Goal: Task Accomplishment & Management: Manage account settings

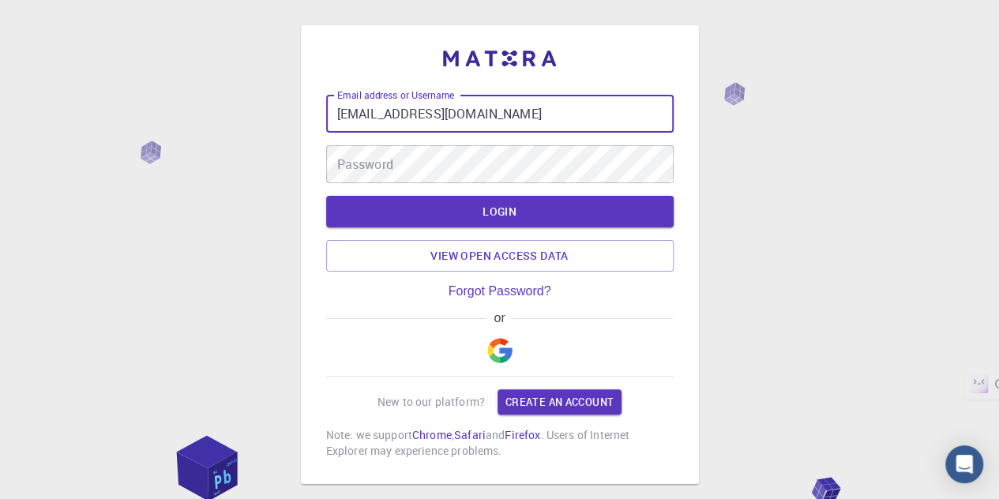
type input "[EMAIL_ADDRESS][DOMAIN_NAME]"
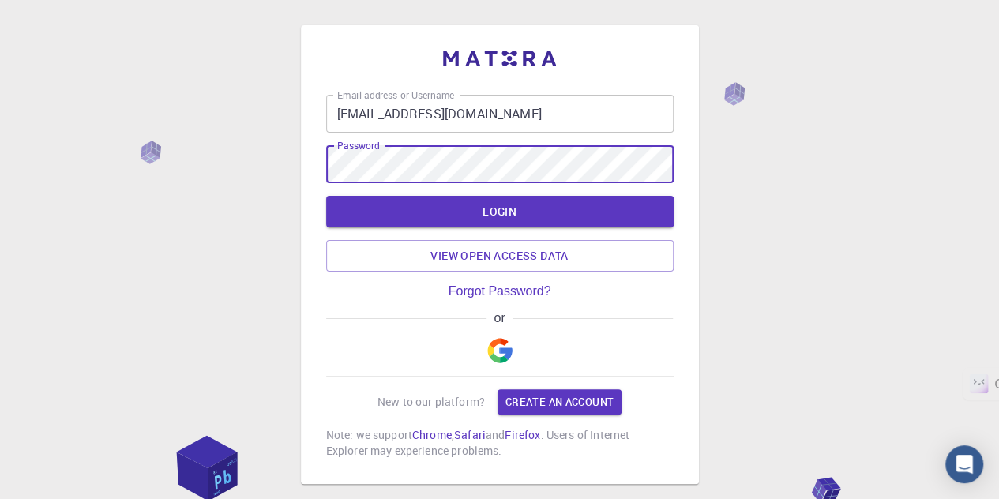
click at [326, 196] on button "LOGIN" at bounding box center [499, 212] width 347 height 32
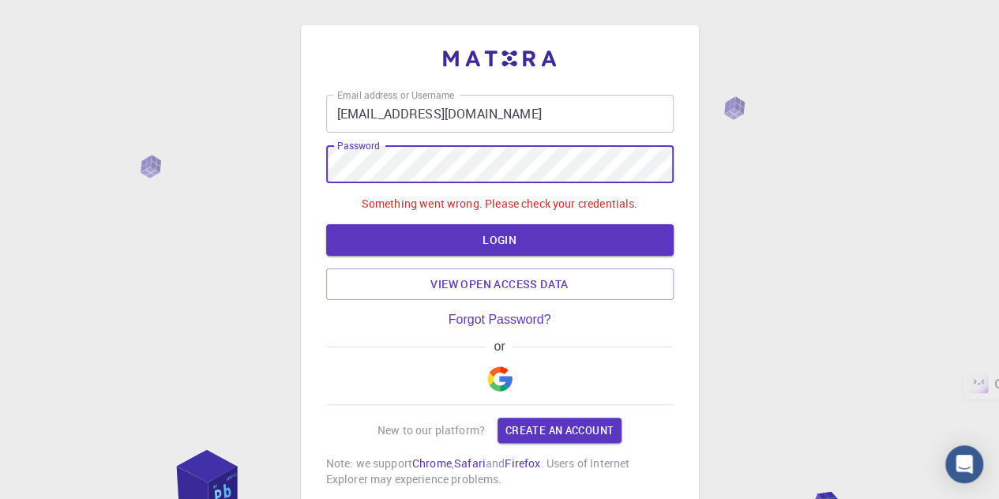
click at [485, 208] on p "Something went wrong. Please check your credentials." at bounding box center [500, 204] width 276 height 16
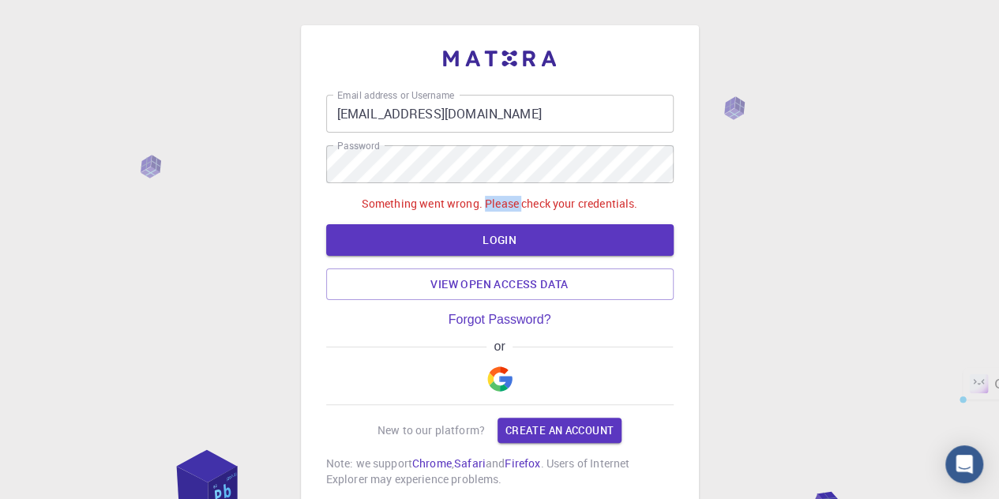
click at [485, 208] on p "Something went wrong. Please check your credentials." at bounding box center [500, 204] width 276 height 16
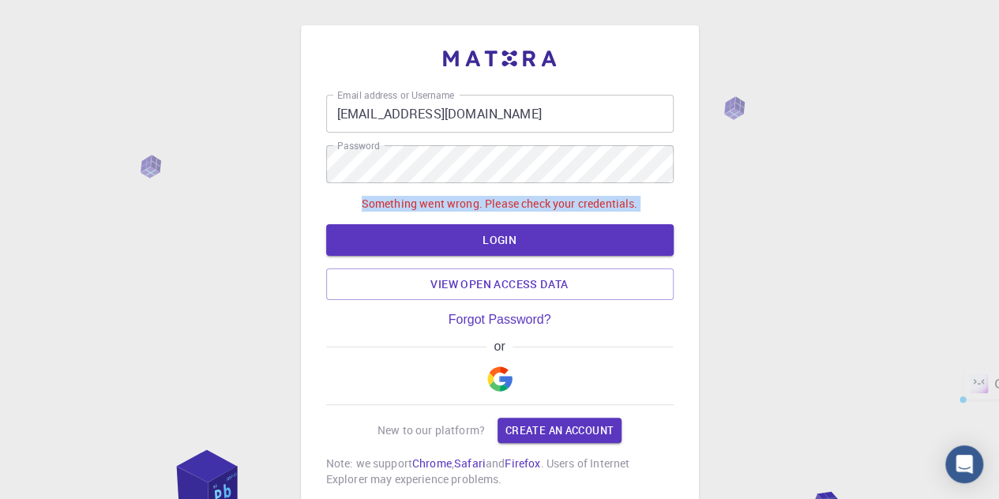
click at [485, 208] on p "Something went wrong. Please check your credentials." at bounding box center [500, 204] width 276 height 16
copy div "Something went wrong. Please check your credentials. LOGIN View open access data"
click at [231, 252] on div "Email address or Username [EMAIL_ADDRESS][DOMAIN_NAME] Email address or Usernam…" at bounding box center [499, 308] width 999 height 617
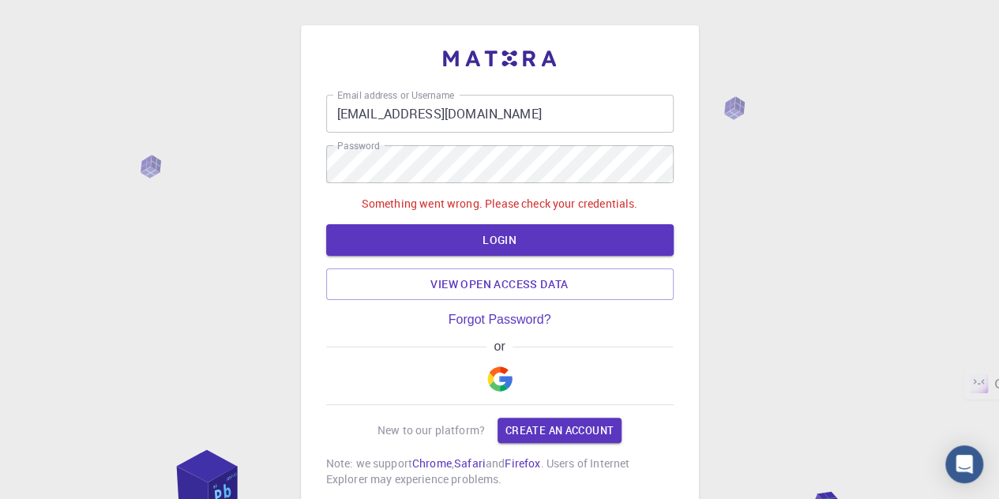
click at [498, 384] on img "button" at bounding box center [499, 378] width 25 height 25
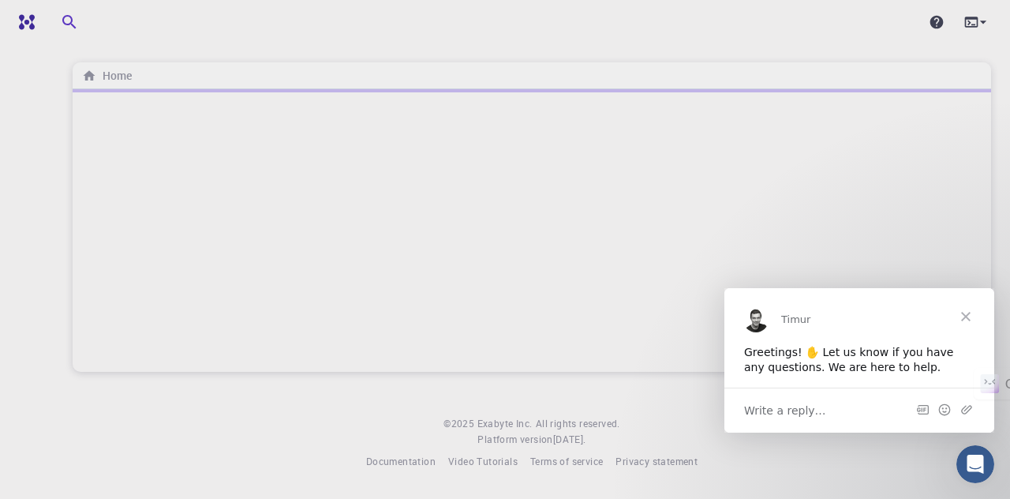
click at [885, 364] on div "Greetings! ✋ Let us know if you have any questions. We are here to help." at bounding box center [859, 359] width 231 height 31
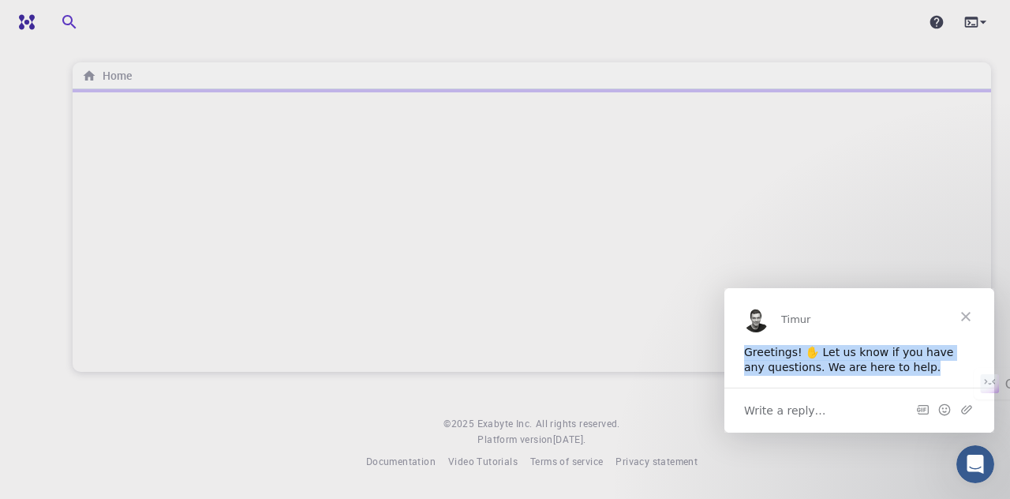
click at [885, 364] on div "Greetings! ✋ Let us know if you have any questions. We are here to help." at bounding box center [859, 359] width 231 height 31
copy div "Greetings! ✋ Let us know if you have any questions. We are here to help."
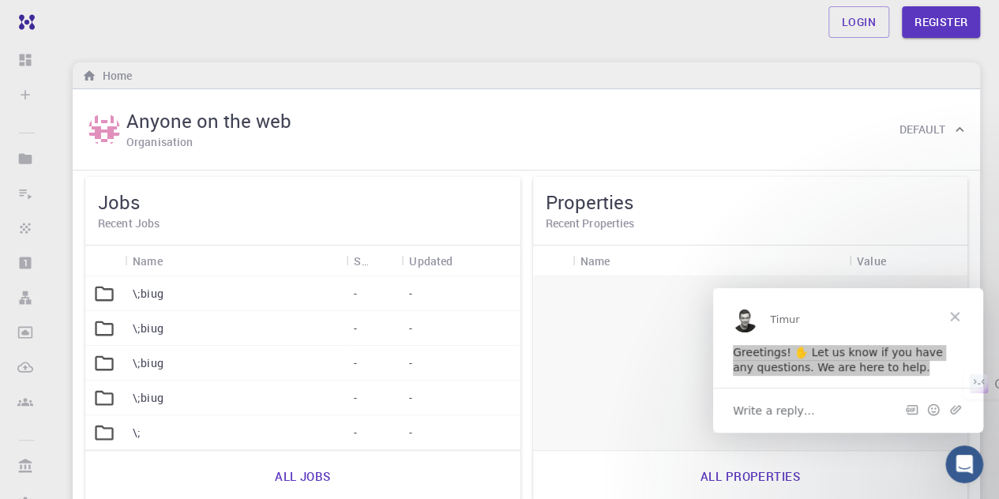
click at [616, 79] on div "Home" at bounding box center [526, 75] width 907 height 27
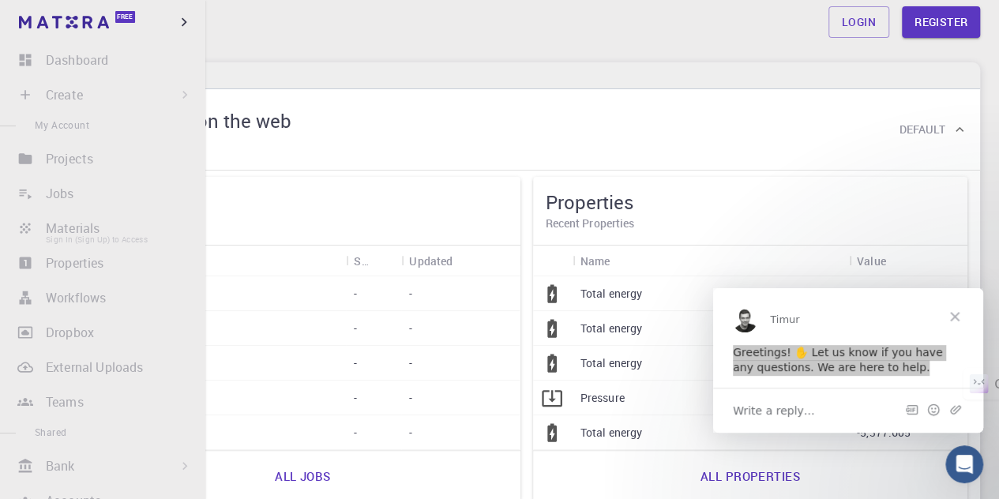
click at [65, 227] on li "Materials Sign In (Sign Up) to Access" at bounding box center [102, 228] width 205 height 32
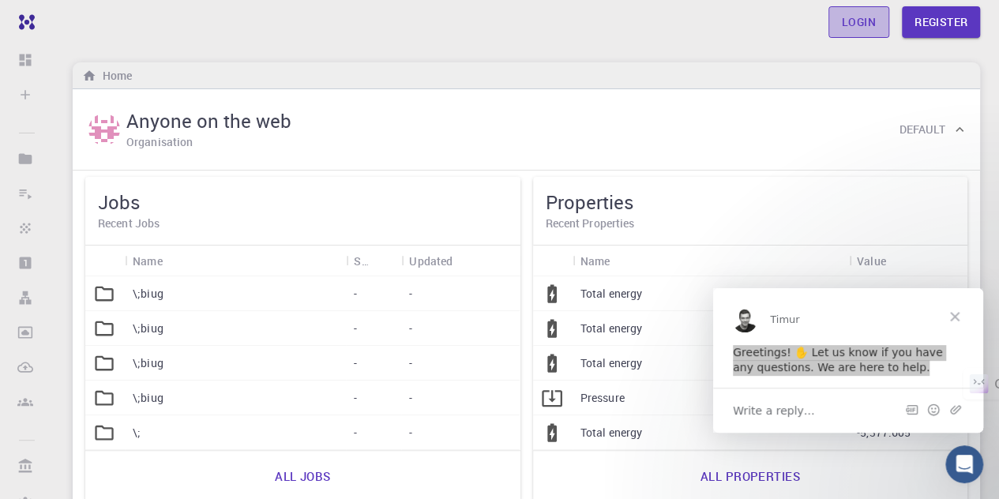
click at [846, 17] on link "Login" at bounding box center [858, 22] width 61 height 32
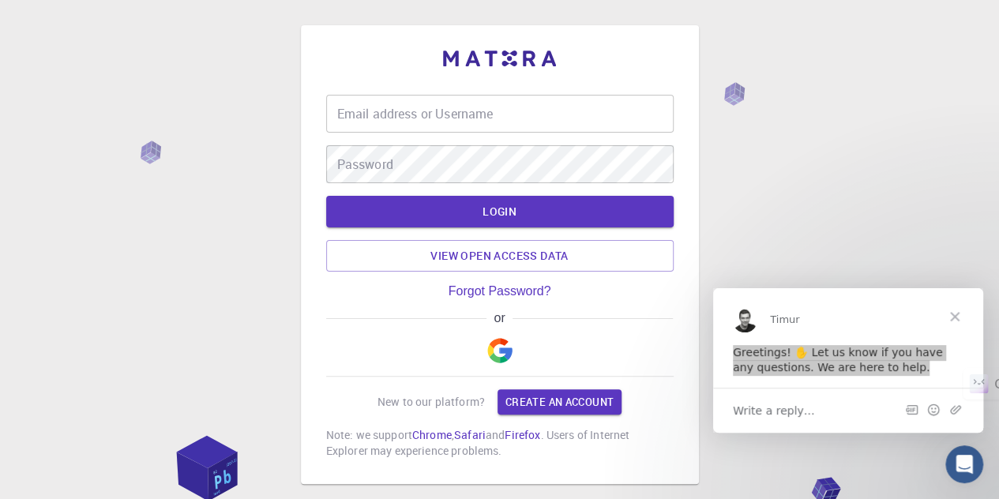
click at [448, 130] on input "Email address or Username" at bounding box center [499, 114] width 347 height 38
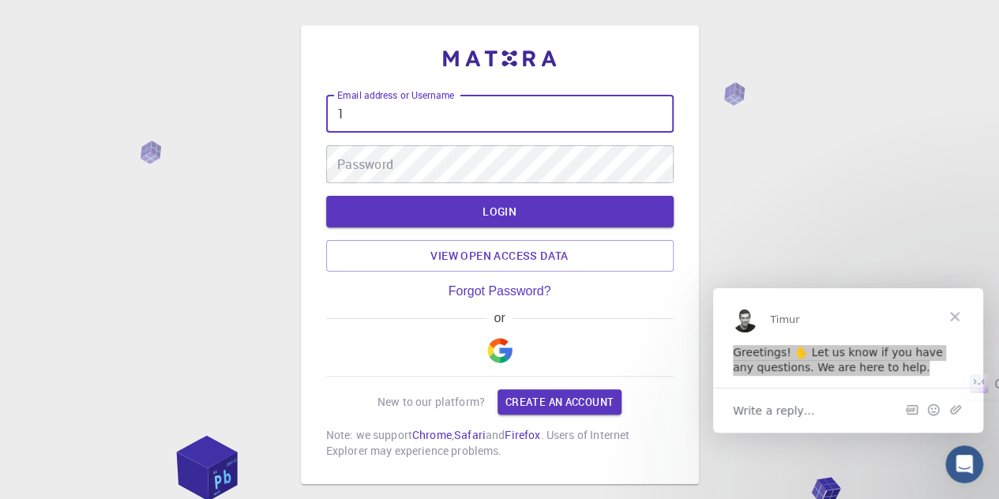
type input "[EMAIL_ADDRESS][DOMAIN_NAME]"
click at [326, 196] on button "LOGIN" at bounding box center [499, 212] width 347 height 32
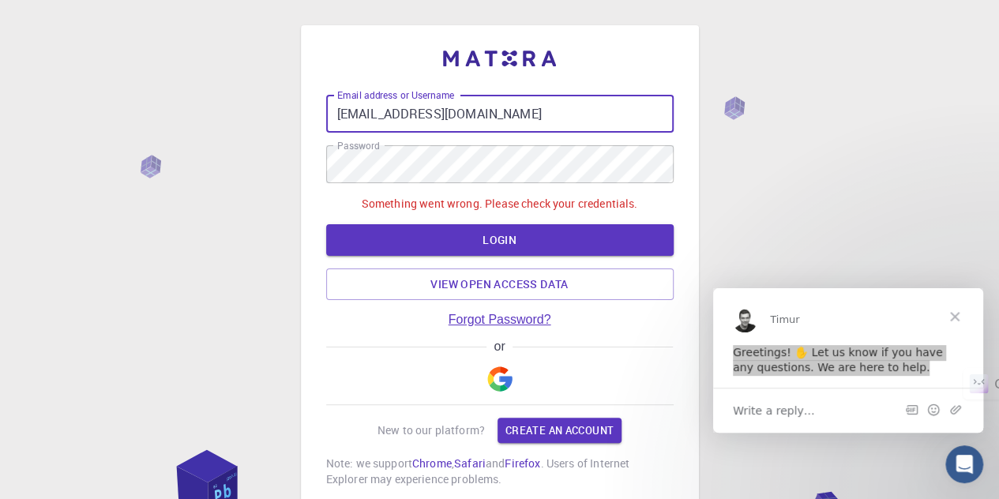
click at [482, 317] on link "Forgot Password?" at bounding box center [499, 320] width 103 height 14
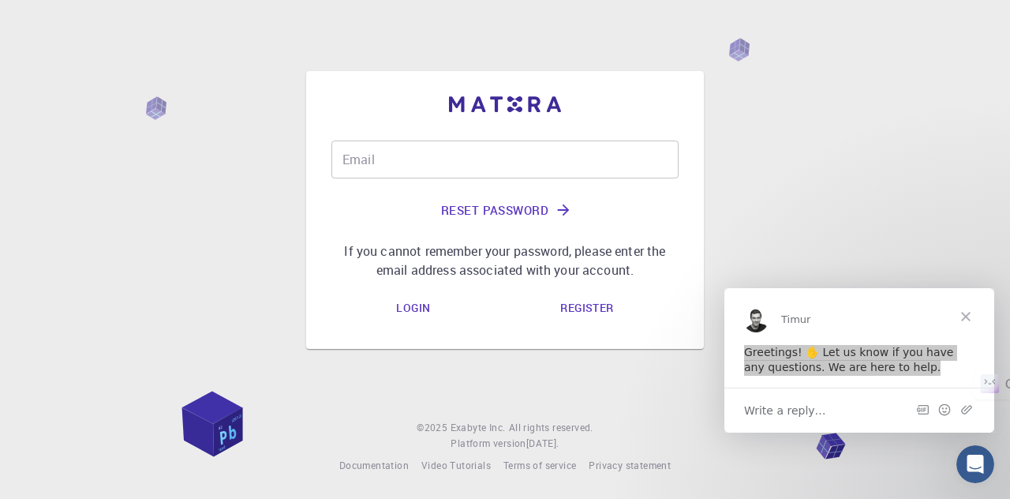
click at [403, 163] on input "Email" at bounding box center [505, 160] width 347 height 38
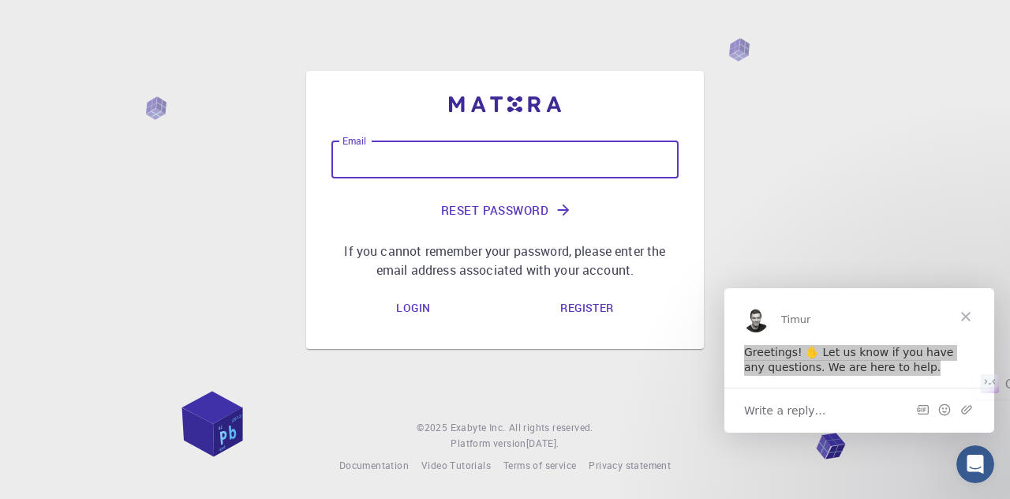
type input "[EMAIL_ADDRESS][DOMAIN_NAME]"
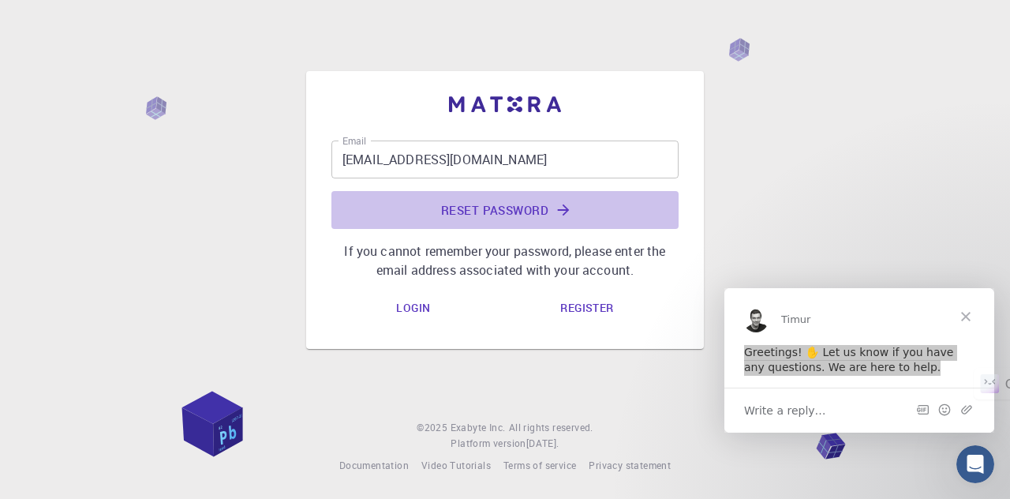
click at [489, 209] on button "Reset Password" at bounding box center [505, 210] width 347 height 38
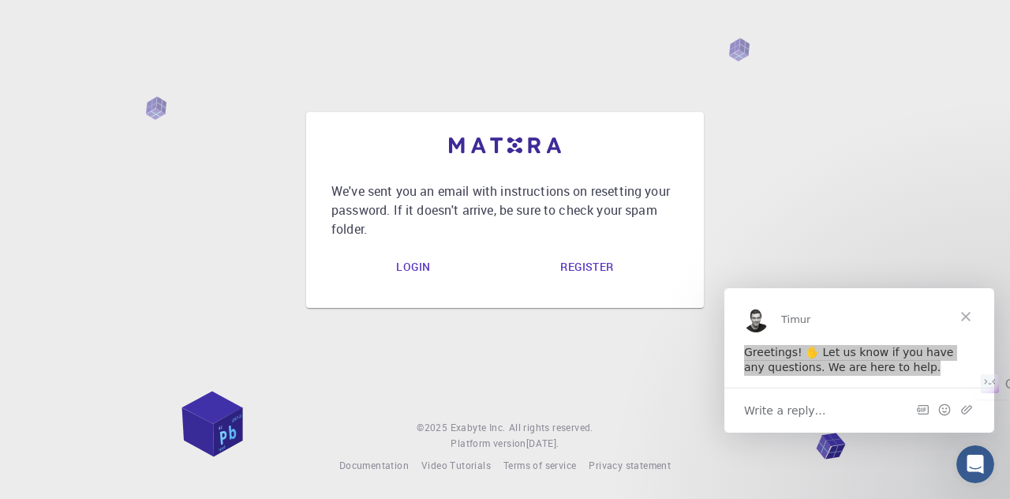
click at [418, 266] on link "Login" at bounding box center [413, 267] width 59 height 32
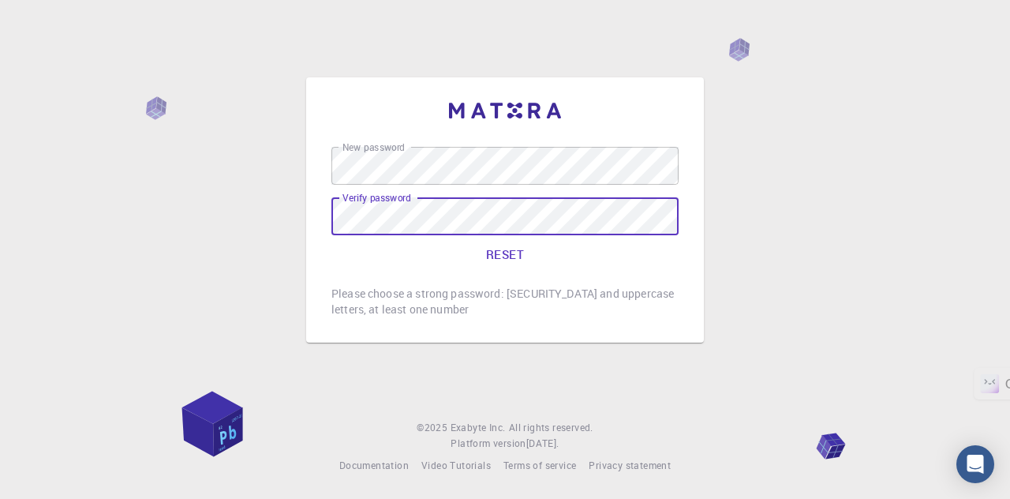
click at [332, 235] on button "RESET" at bounding box center [505, 254] width 347 height 38
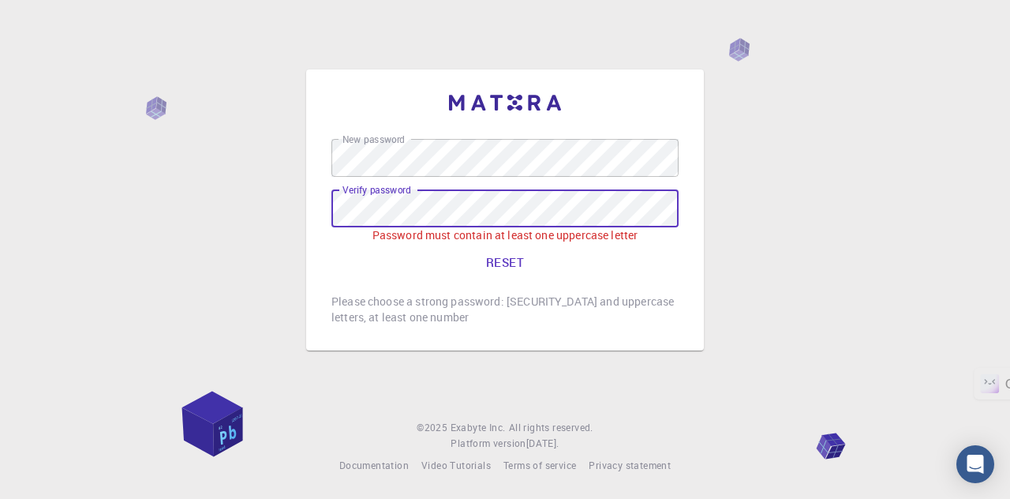
click at [332, 243] on button "RESET" at bounding box center [505, 262] width 347 height 38
